Goal: Task Accomplishment & Management: Manage account settings

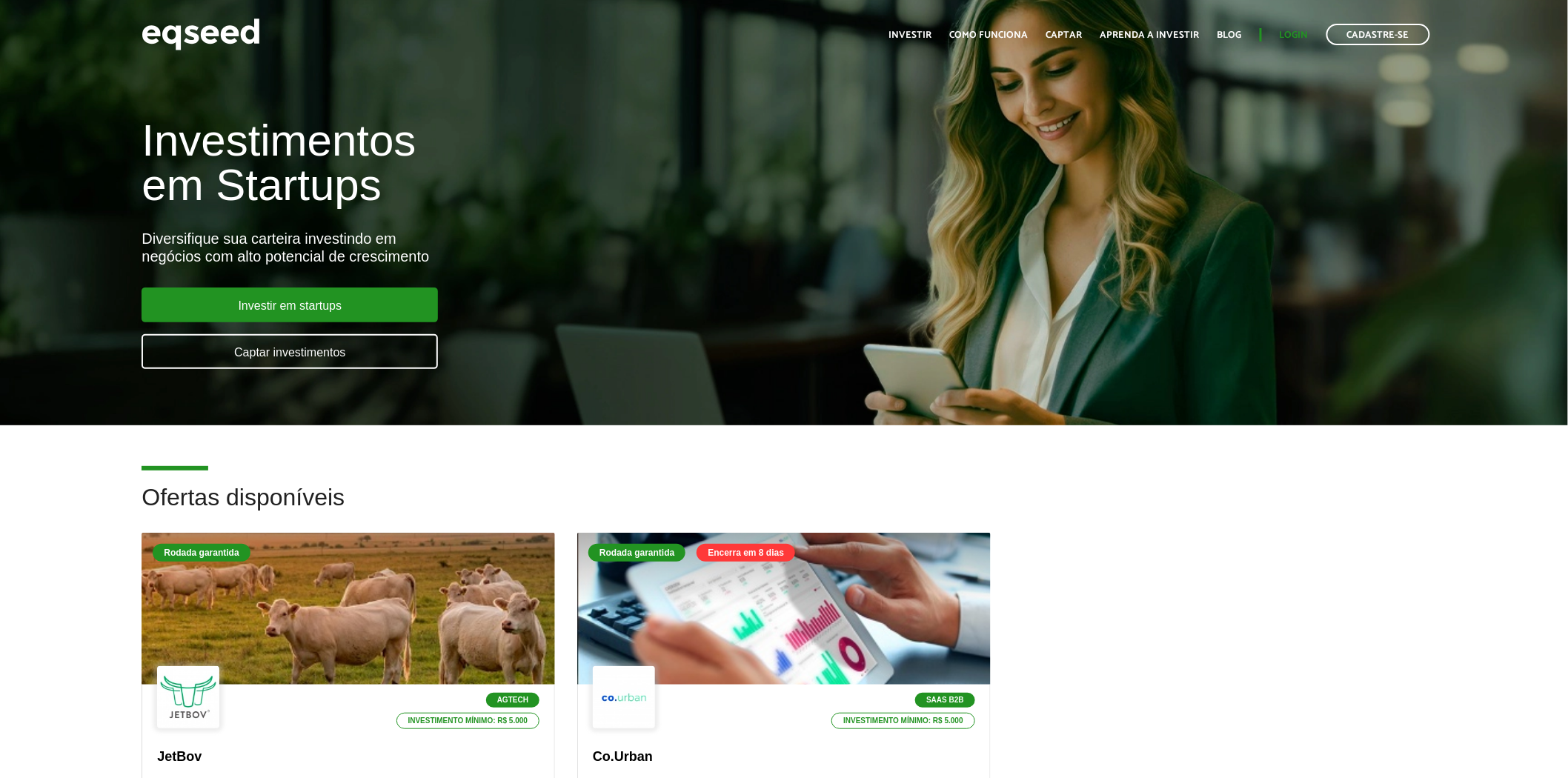
click at [1280, 27] on ul "Início Investir Como funciona Captar Aprenda a investir Blog Login Cadastre-se" at bounding box center [1159, 34] width 555 height 22
click at [1286, 33] on link "Login" at bounding box center [1295, 35] width 29 height 9
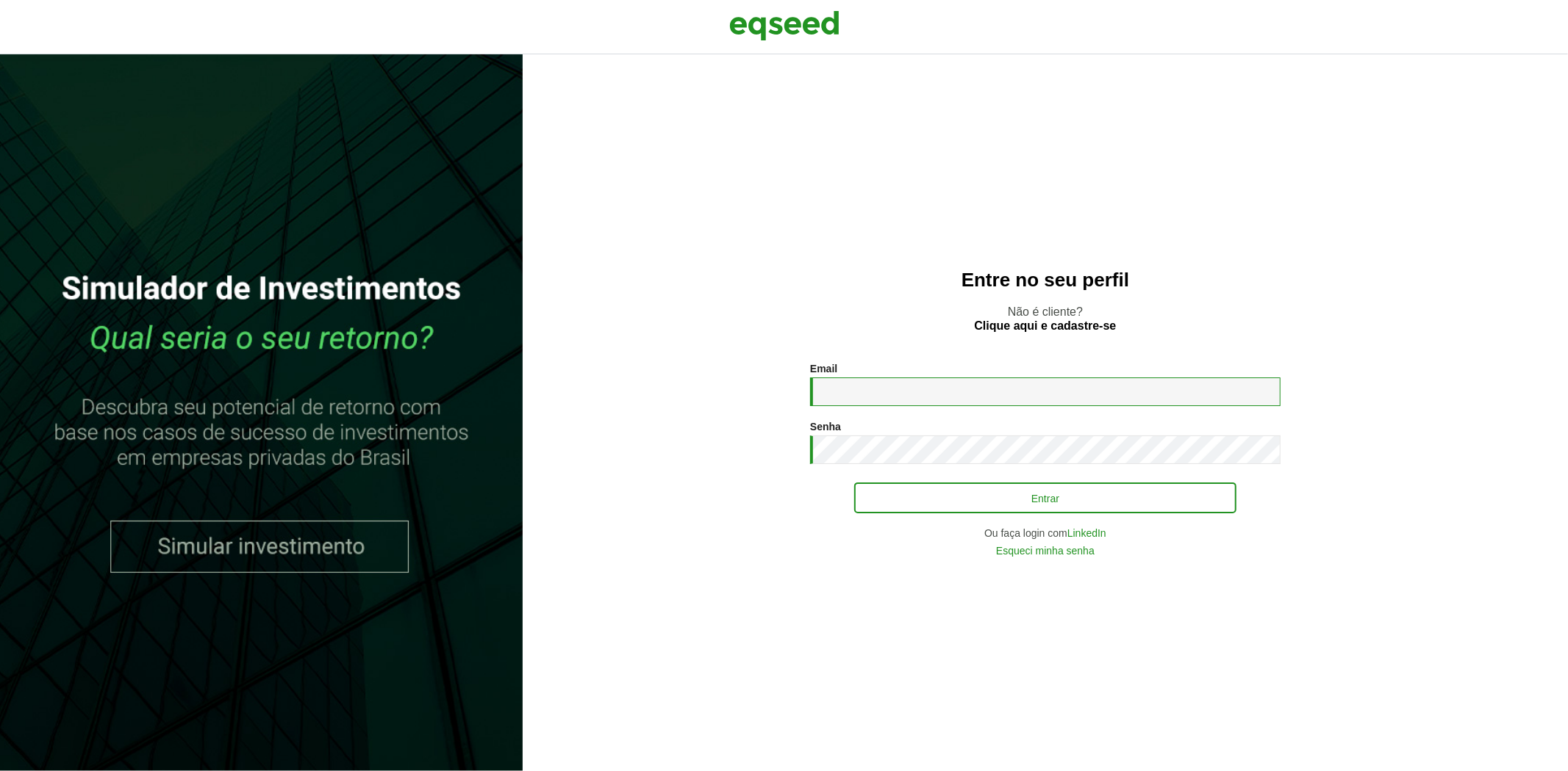
type input "**********"
click at [876, 493] on button "Entrar" at bounding box center [1044, 498] width 382 height 28
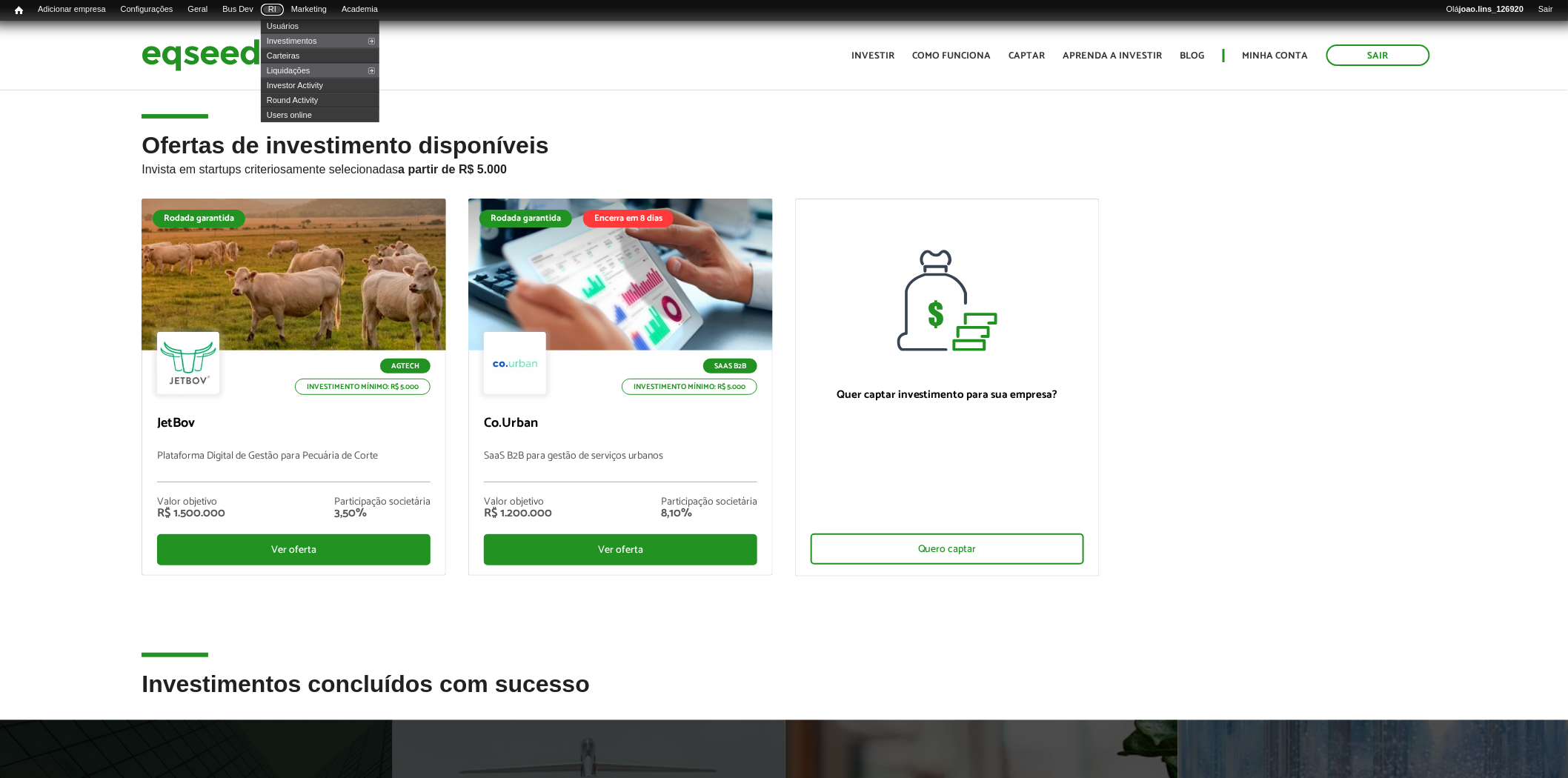
click at [280, 11] on link "RI" at bounding box center [273, 9] width 23 height 12
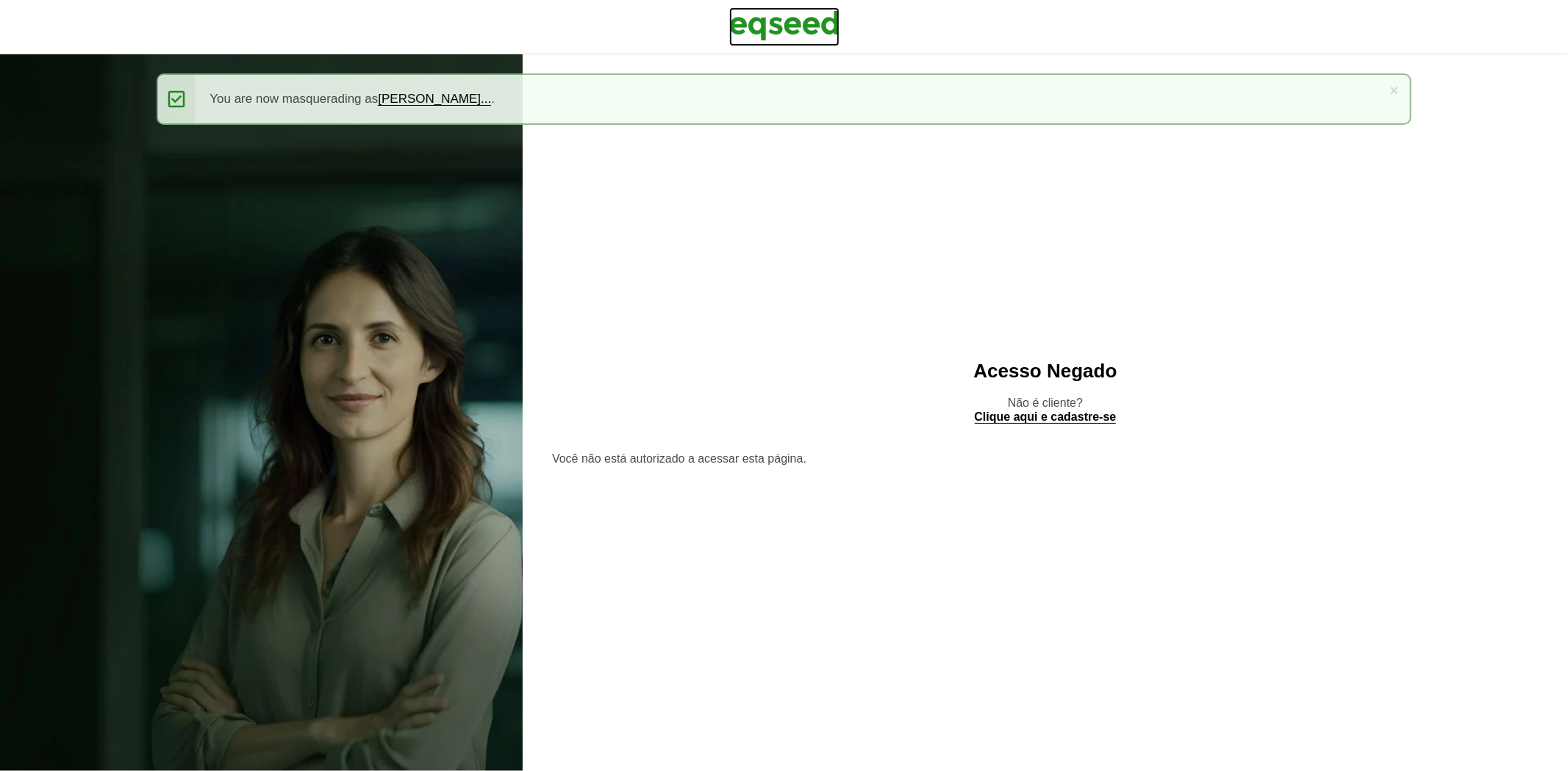
click at [763, 27] on img at bounding box center [784, 25] width 110 height 37
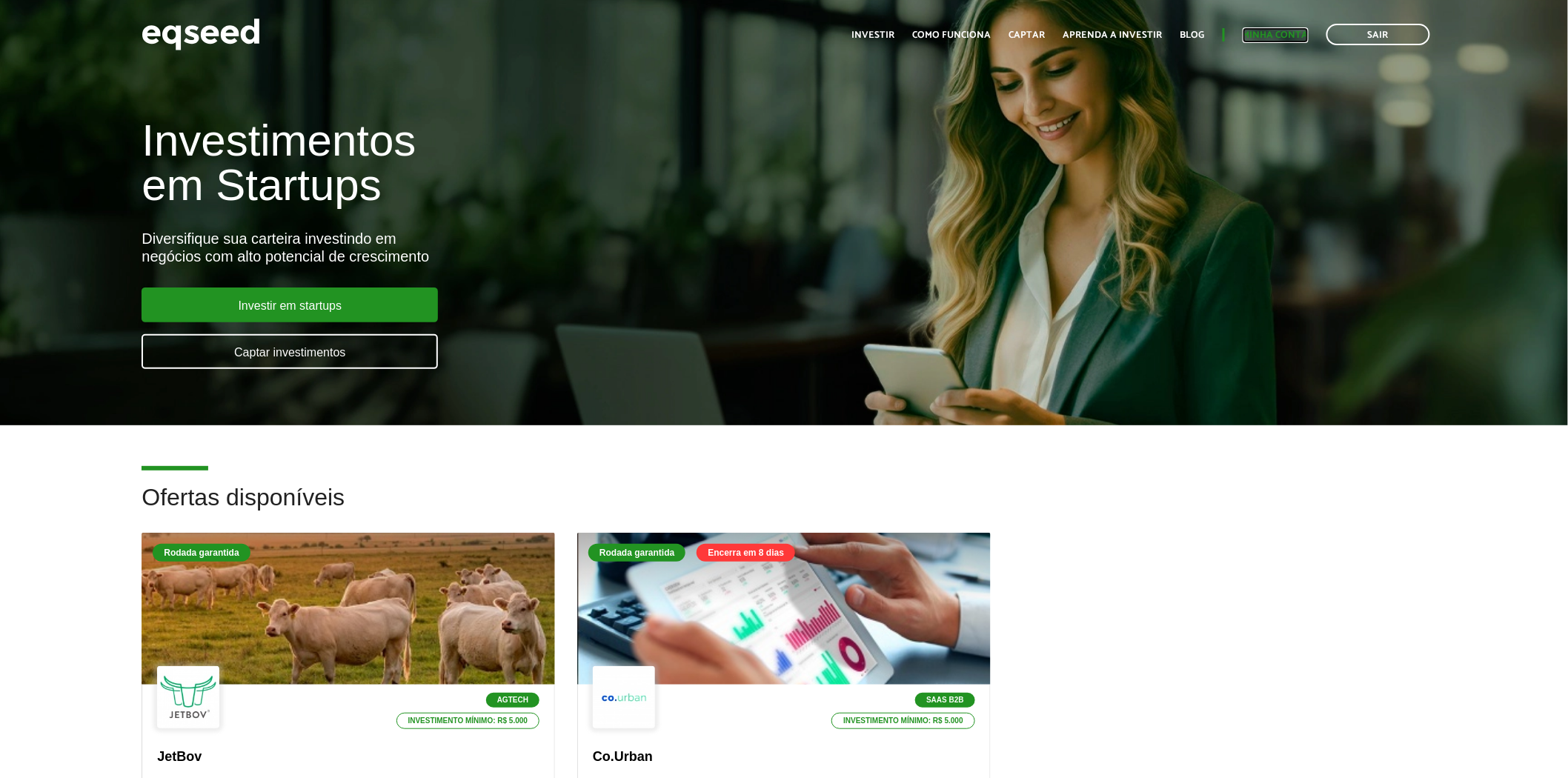
click at [1266, 32] on link "Minha conta" at bounding box center [1276, 35] width 66 height 9
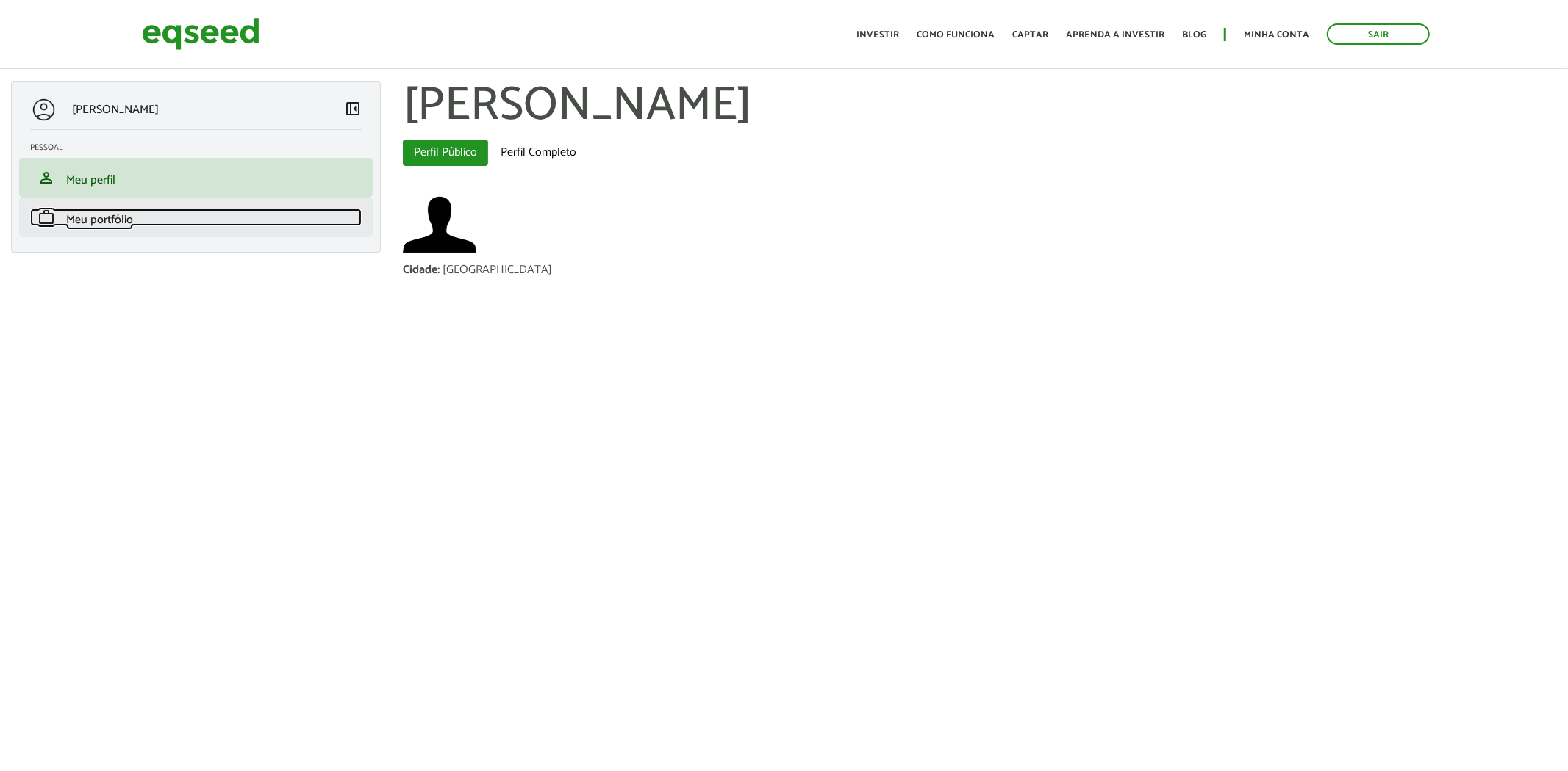
click at [121, 220] on span "Meu portfólio" at bounding box center [99, 219] width 67 height 20
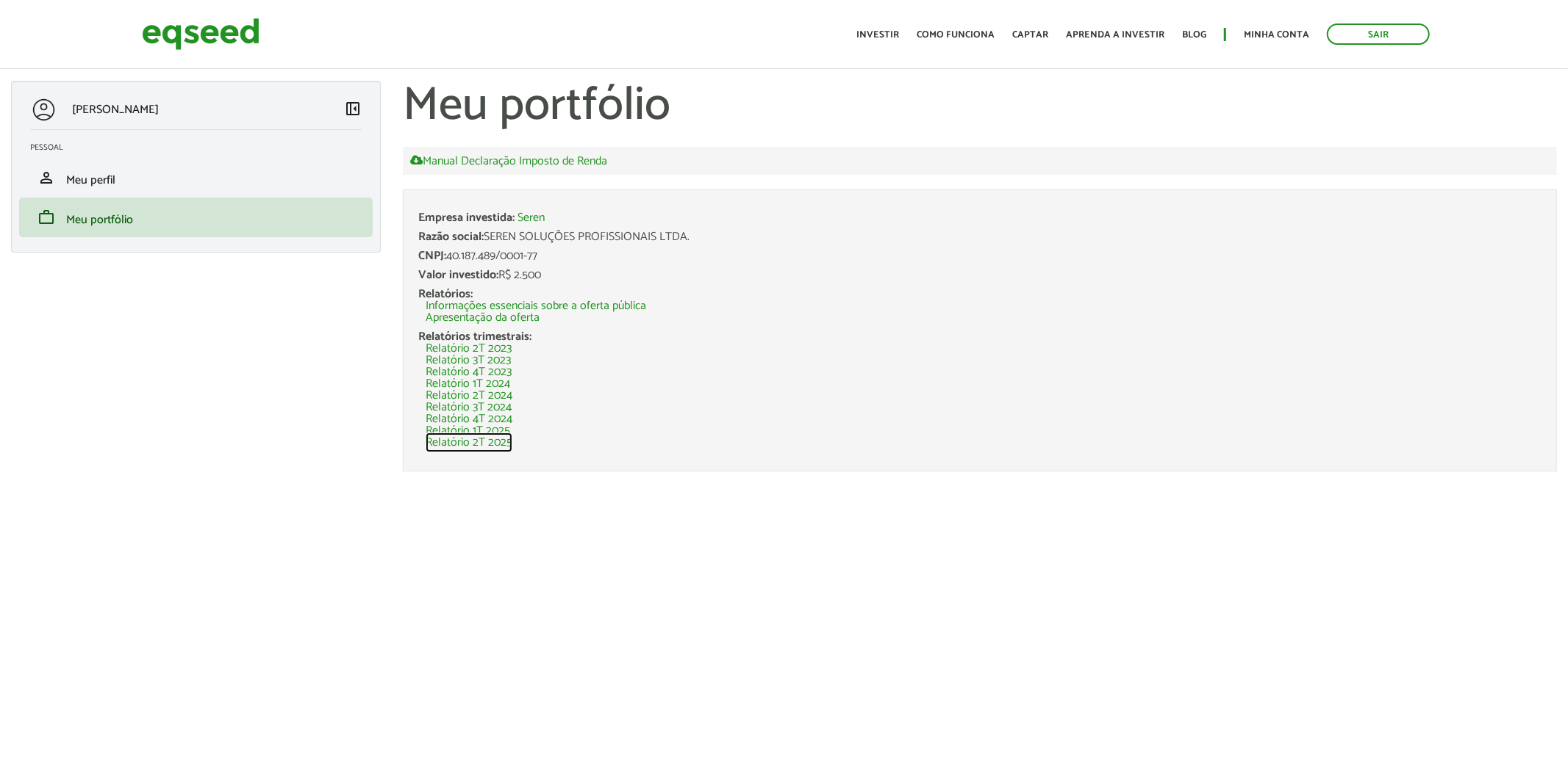
click at [485, 439] on link "Relatório 2T 2025" at bounding box center [468, 443] width 86 height 12
click at [1133, 120] on h1 "Meu portfólio" at bounding box center [980, 106] width 1154 height 52
drag, startPoint x: 1202, startPoint y: 74, endPoint x: 1225, endPoint y: 69, distance: 23.5
click at [1202, 76] on article "[PERSON_NAME] left_panel_close [GEOGRAPHIC_DATA] person Meu perfil finance_mode…" at bounding box center [784, 269] width 1568 height 508
click at [1384, 29] on link "Sair" at bounding box center [1378, 34] width 103 height 22
